Goal: Task Accomplishment & Management: Use online tool/utility

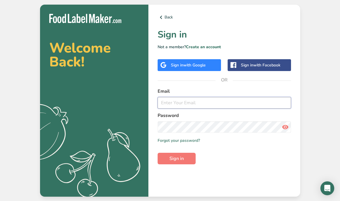
click at [208, 108] on input "email" at bounding box center [224, 103] width 133 height 12
type input "saleh@bissou.ae"
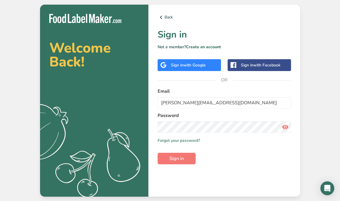
scroll to position [23, 0]
click at [178, 155] on span "Sign in" at bounding box center [176, 158] width 14 height 7
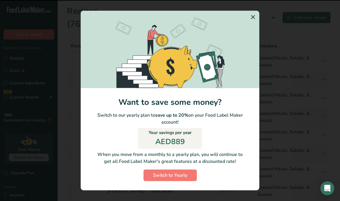
click at [254, 41] on section "Switch to Yearly Modal" at bounding box center [170, 49] width 179 height 77
click at [254, 42] on section "Switch to Yearly Modal" at bounding box center [170, 49] width 179 height 77
click at [251, 43] on section "Switch to Yearly Modal" at bounding box center [170, 49] width 179 height 77
click at [248, 42] on section "Switch to Yearly Modal" at bounding box center [170, 49] width 179 height 77
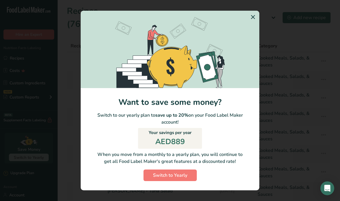
click at [252, 42] on section "Switch to Yearly Modal" at bounding box center [170, 49] width 179 height 77
click at [254, 39] on section "Switch to Yearly Modal" at bounding box center [170, 49] width 179 height 77
click at [253, 40] on section "Switch to Yearly Modal" at bounding box center [170, 49] width 179 height 77
click at [293, 66] on div "Switch to Yearly Modal" at bounding box center [170, 100] width 340 height 201
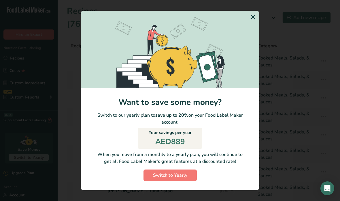
click at [252, 41] on section "Switch to Yearly Modal" at bounding box center [170, 49] width 179 height 77
click at [249, 41] on section "Switch to Yearly Modal" at bounding box center [170, 49] width 179 height 77
click at [250, 39] on section "Switch to Yearly Modal" at bounding box center [170, 49] width 179 height 77
click at [250, 38] on section "Switch to Yearly Modal" at bounding box center [170, 49] width 179 height 77
click at [255, 39] on section "Switch to Yearly Modal" at bounding box center [170, 49] width 179 height 77
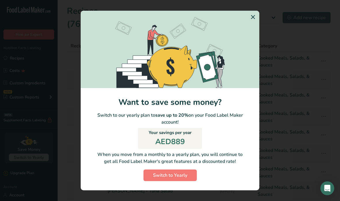
click at [256, 40] on section "Switch to Yearly Modal" at bounding box center [170, 49] width 179 height 77
click at [256, 41] on section "Switch to Yearly Modal" at bounding box center [170, 49] width 179 height 77
click at [254, 40] on section "Switch to Yearly Modal" at bounding box center [170, 49] width 179 height 77
click at [254, 39] on section "Switch to Yearly Modal" at bounding box center [170, 49] width 179 height 77
click at [272, 159] on div "Switch to Yearly Modal" at bounding box center [170, 100] width 340 height 201
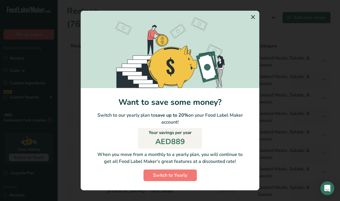
click at [184, 196] on div "Switch to Yearly Modal" at bounding box center [170, 100] width 340 height 201
click at [170, 200] on html ".a-20{fill:#fff;} Hire an Expert Nutrition Facts Labeling Recipes Costs Custom …" at bounding box center [170, 141] width 340 height 283
click at [252, 50] on section "Switch to Yearly Modal" at bounding box center [170, 49] width 179 height 77
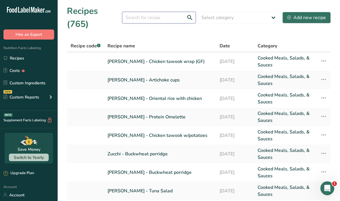
click at [167, 14] on input "text" at bounding box center [158, 18] width 73 height 12
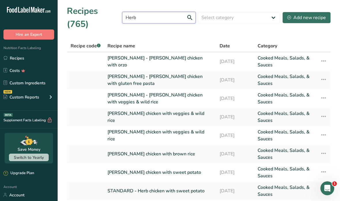
type input "Herb"
click at [196, 91] on link "[PERSON_NAME] - [PERSON_NAME] chicken with veggies & wild rice" at bounding box center [159, 98] width 105 height 14
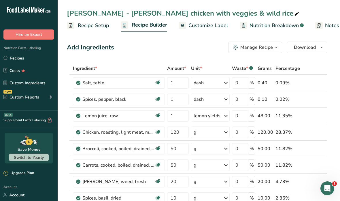
click at [272, 52] on button "Manage Recipe" at bounding box center [255, 48] width 54 height 12
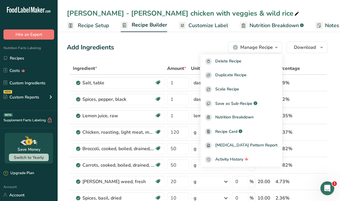
click at [261, 77] on div "Duplicate Recipe" at bounding box center [241, 75] width 72 height 7
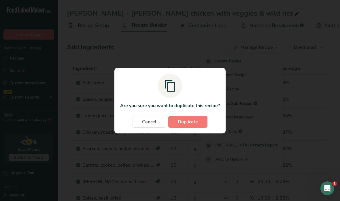
click at [199, 126] on button "Duplicate" at bounding box center [187, 122] width 39 height 12
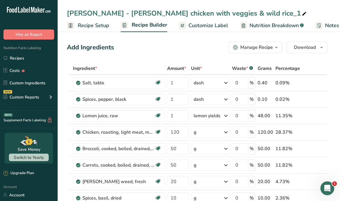
click at [302, 16] on icon at bounding box center [304, 14] width 5 height 8
type input "[PERSON_NAME] - [PERSON_NAME] chicken with veggies & brown rice"
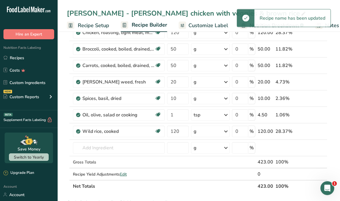
scroll to position [99, 0]
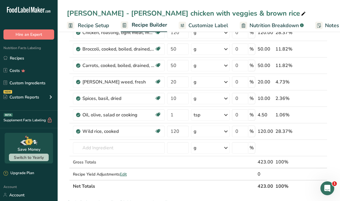
click at [315, 133] on icon at bounding box center [315, 131] width 4 height 6
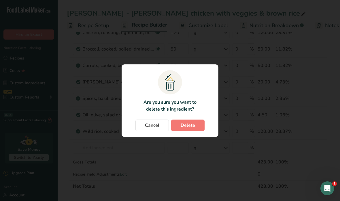
click at [192, 129] on span "Delete" at bounding box center [188, 125] width 14 height 7
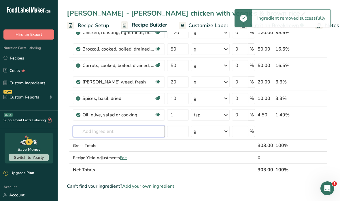
click at [129, 132] on input "text" at bounding box center [119, 131] width 92 height 12
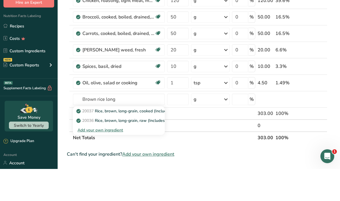
click at [156, 140] on p "20037 Rice, brown, long-grain, cooked (Includes foods for USDA's Food Distribut…" at bounding box center [167, 143] width 178 height 6
type input "Rice, brown, long-grain, cooked (Includes foods for USDA's Food Distribution Pr…"
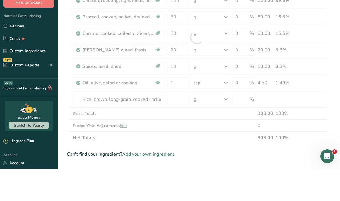
scroll to position [131, 0]
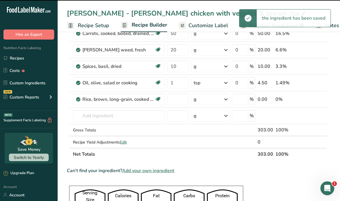
type input "0"
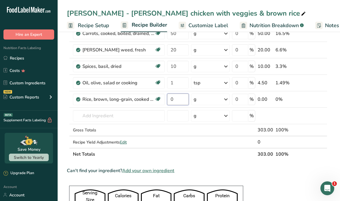
click at [182, 95] on input "0" at bounding box center [178, 99] width 22 height 12
type input "90"
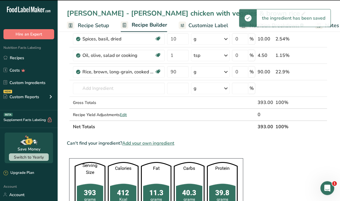
scroll to position [159, 0]
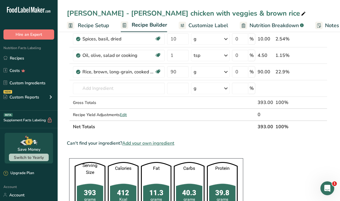
click at [283, 171] on section "Ingredient * Amount * Unit * Waste * .a-a{fill:#347362;}.b-a{fill:#fff;} Grams …" at bounding box center [197, 176] width 261 height 546
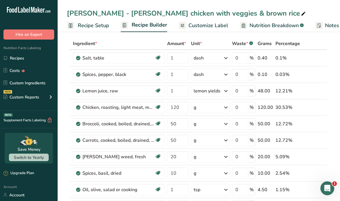
scroll to position [0, 0]
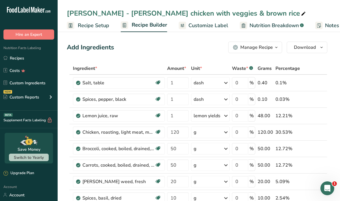
click at [320, 48] on icon "button" at bounding box center [321, 47] width 5 height 7
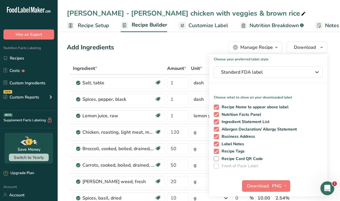
click at [316, 69] on icon "button" at bounding box center [317, 72] width 7 height 10
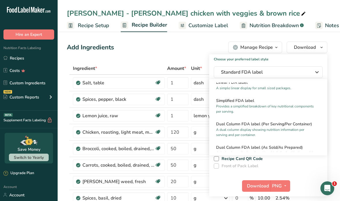
scroll to position [55, 0]
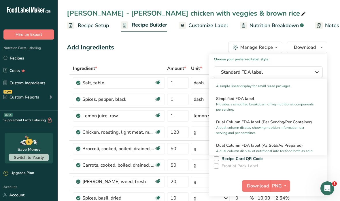
click at [194, 50] on div "Add Ingredients Manage Recipe Delete Recipe Duplicate Recipe Scale Recipe Save …" at bounding box center [197, 48] width 261 height 12
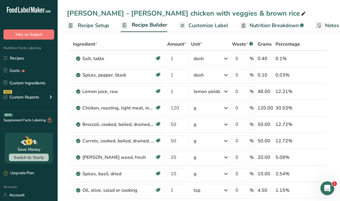
scroll to position [0, 0]
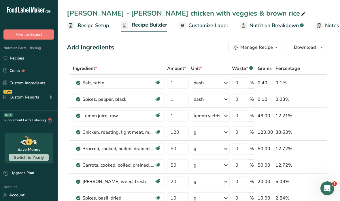
click at [32, 56] on link "Recipes" at bounding box center [29, 57] width 58 height 11
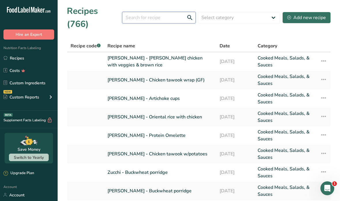
click at [158, 12] on input "text" at bounding box center [158, 18] width 73 height 12
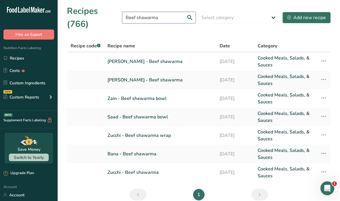
type input "Beef shawarma"
click at [155, 54] on link "[PERSON_NAME] - Beef shawarma" at bounding box center [159, 61] width 105 height 14
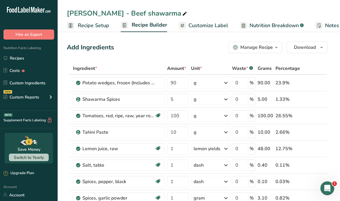
click at [32, 60] on link "Recipes" at bounding box center [29, 57] width 58 height 11
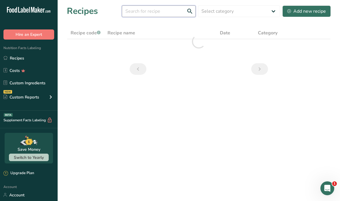
click at [158, 12] on input "text" at bounding box center [159, 11] width 74 height 12
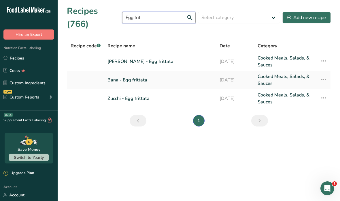
type input "Egg frit"
click at [151, 54] on link "[PERSON_NAME] - Egg frittata" at bounding box center [159, 61] width 105 height 14
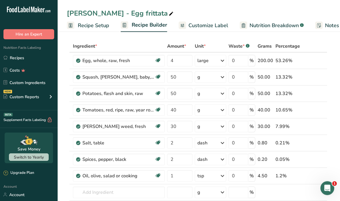
scroll to position [22, 0]
click at [37, 59] on link "Recipes" at bounding box center [29, 57] width 58 height 11
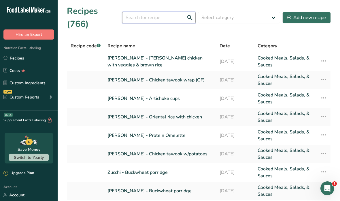
click at [158, 12] on input "text" at bounding box center [158, 18] width 73 height 12
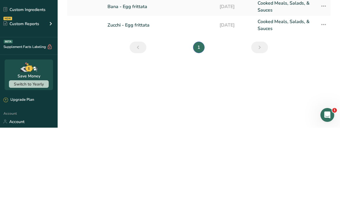
type input "Egg fri"
click at [142, 91] on link "Zucchi - Egg frittata" at bounding box center [159, 98] width 105 height 14
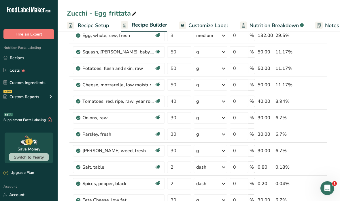
scroll to position [47, 0]
click at [35, 58] on link "Recipes" at bounding box center [29, 57] width 58 height 11
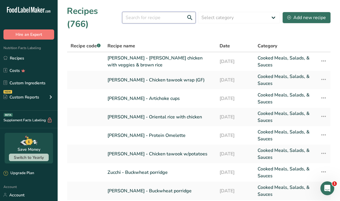
click at [161, 12] on input "text" at bounding box center [158, 18] width 73 height 12
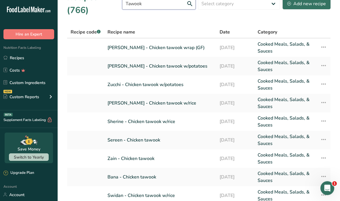
scroll to position [14, 0]
type input "Tawook"
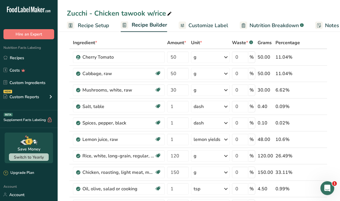
scroll to position [26, 0]
click at [37, 56] on link "Recipes" at bounding box center [29, 57] width 58 height 11
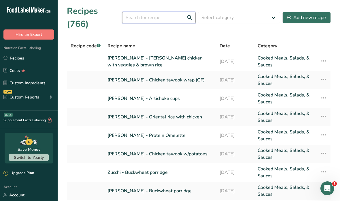
click at [166, 12] on input "text" at bounding box center [158, 18] width 73 height 12
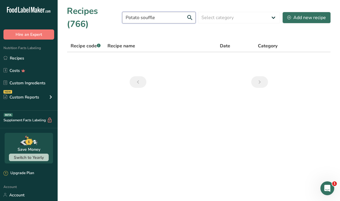
type input "Potato souffl"
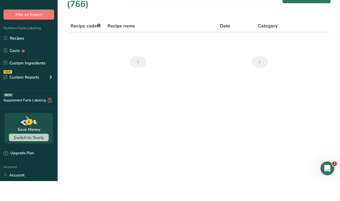
scroll to position [20, 0]
